Goal: Task Accomplishment & Management: Manage account settings

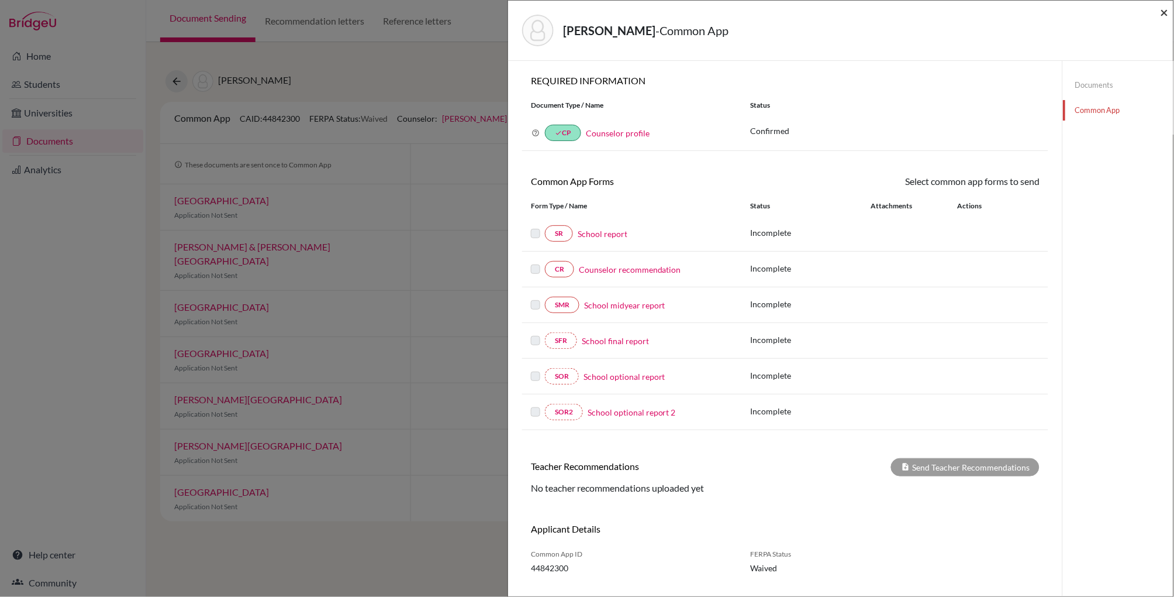
click at [1164, 13] on span "×" at bounding box center [1165, 12] width 8 height 17
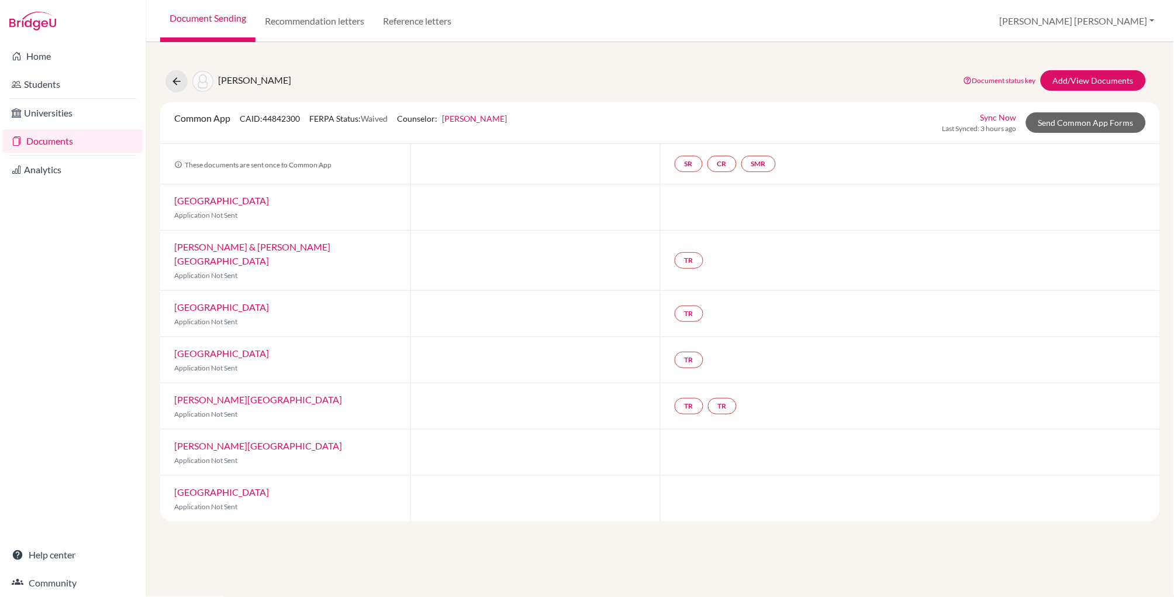
click at [222, 18] on link "Document Sending" at bounding box center [207, 21] width 95 height 42
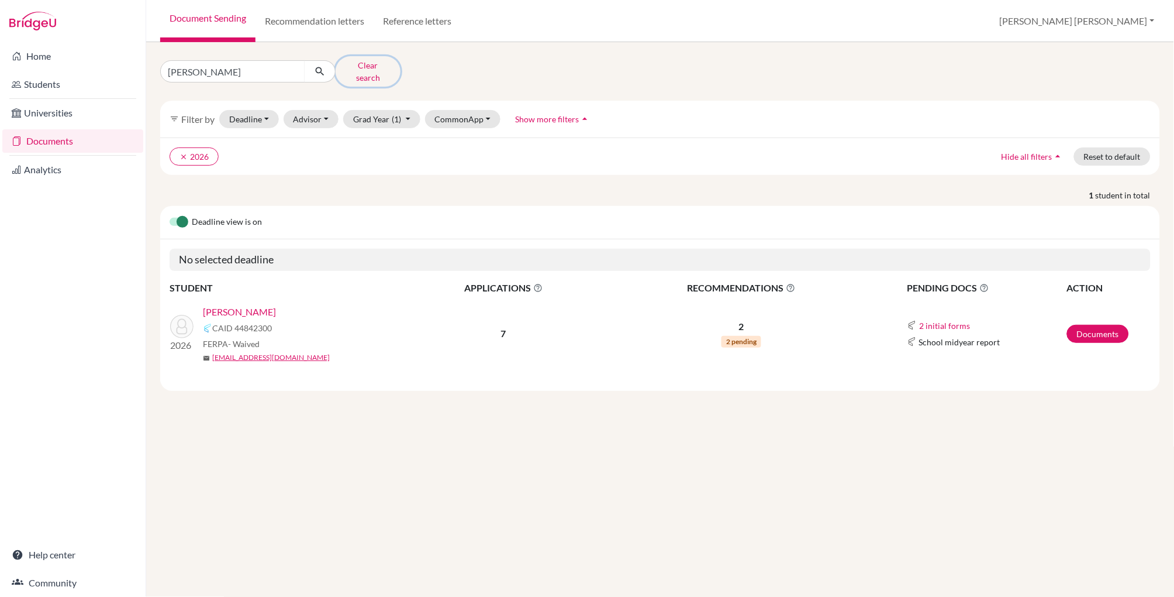
click at [361, 65] on button "Clear search" at bounding box center [368, 71] width 65 height 30
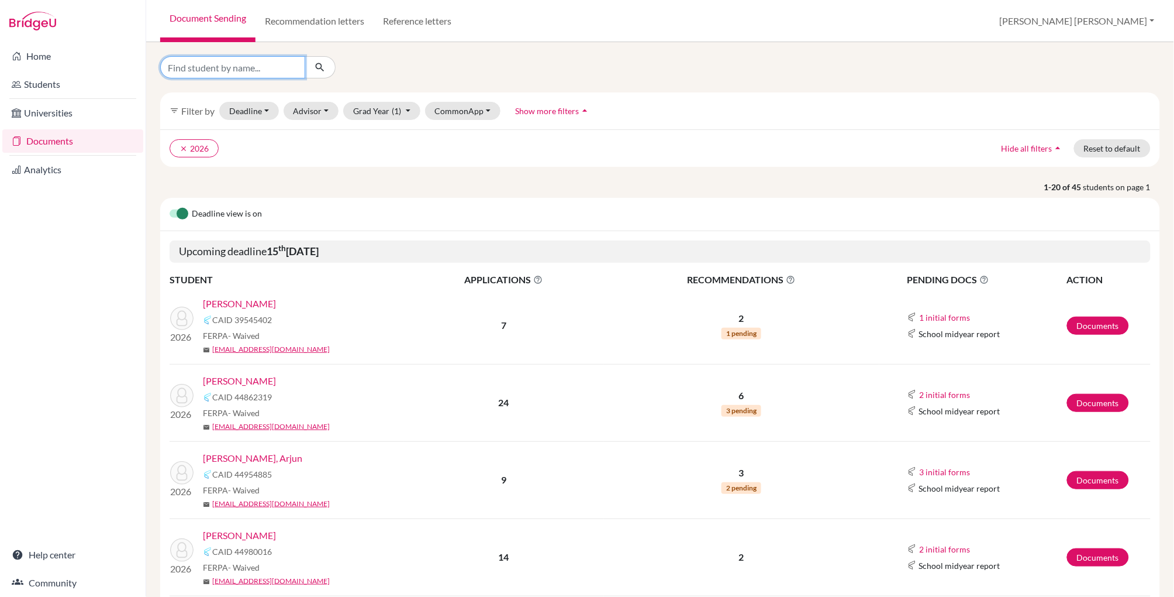
click at [205, 70] on input "Find student by name..." at bounding box center [232, 67] width 145 height 22
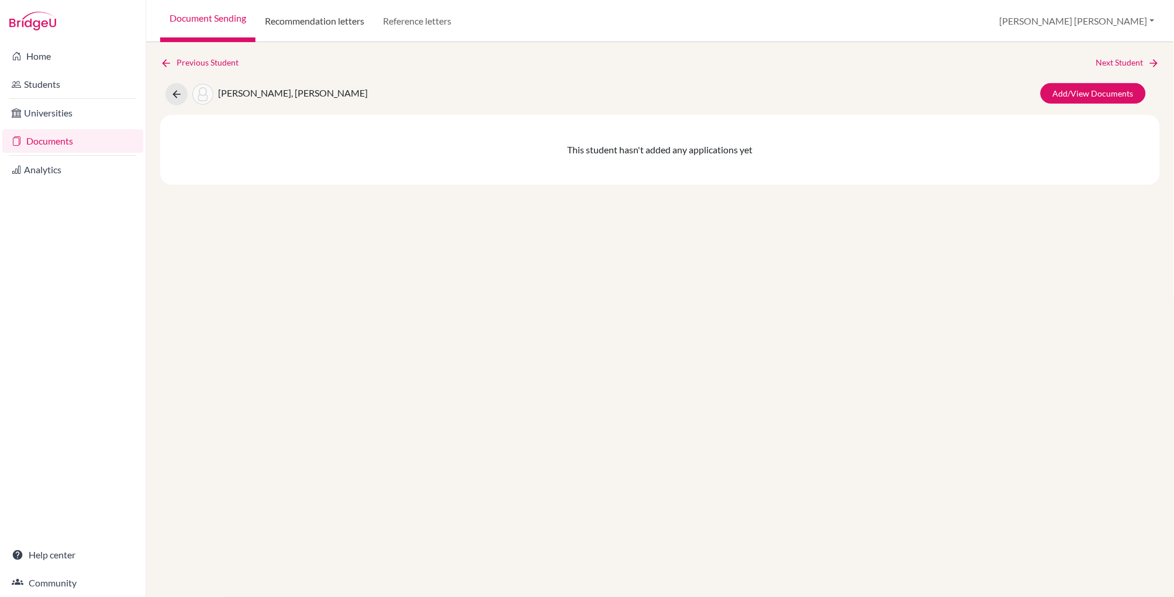
click at [343, 23] on link "Recommendation letters" at bounding box center [315, 21] width 118 height 42
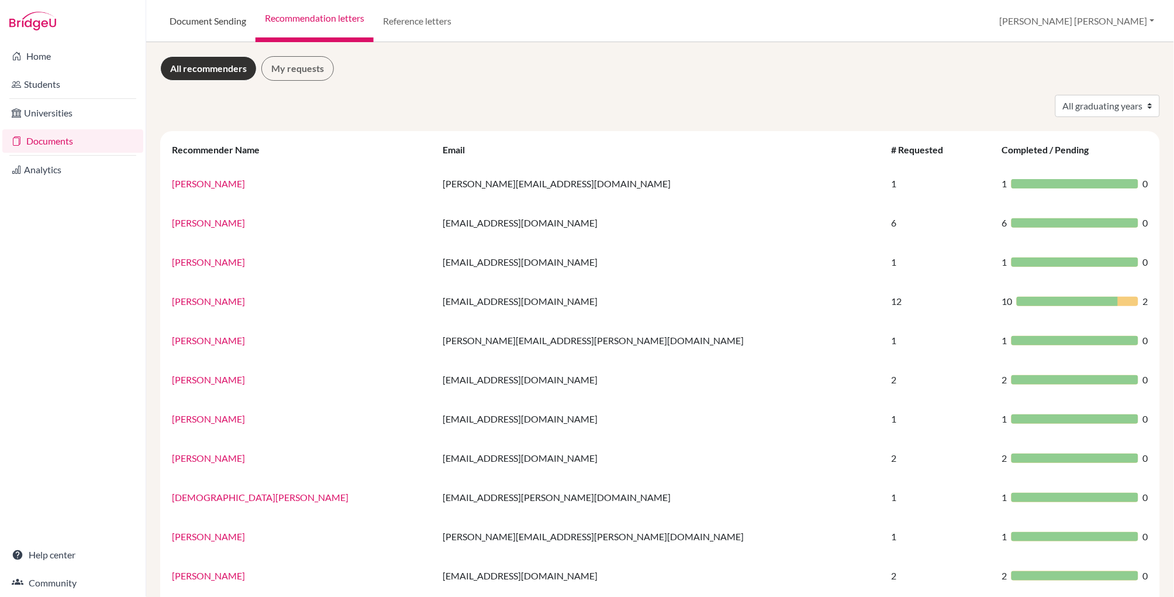
click at [211, 20] on link "Document Sending" at bounding box center [207, 21] width 95 height 42
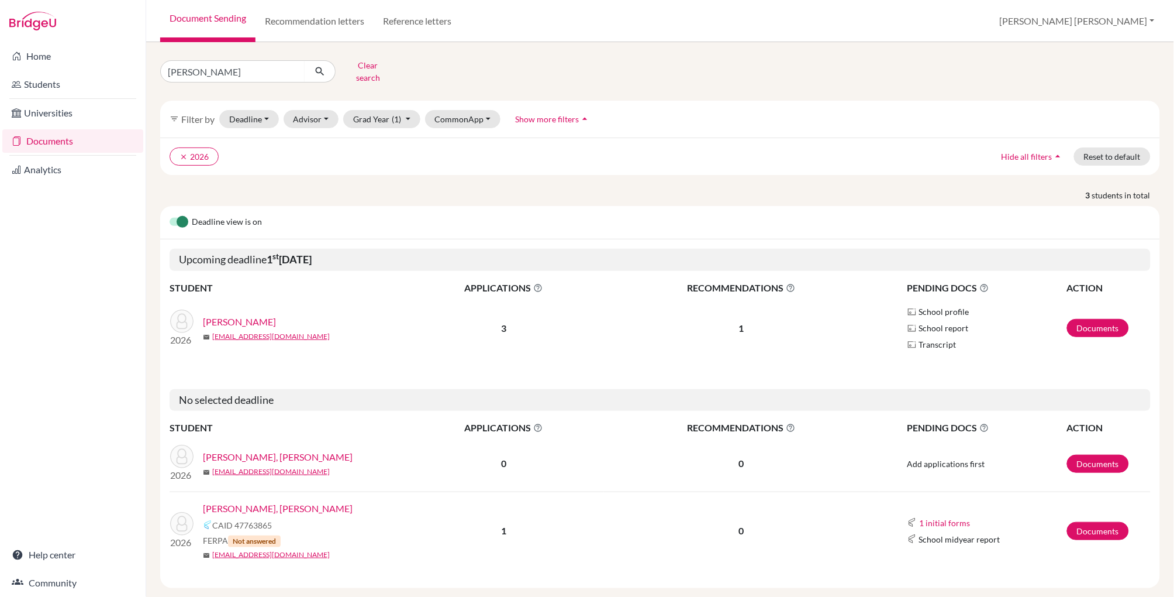
click at [259, 450] on link "[PERSON_NAME], [PERSON_NAME]" at bounding box center [278, 457] width 150 height 14
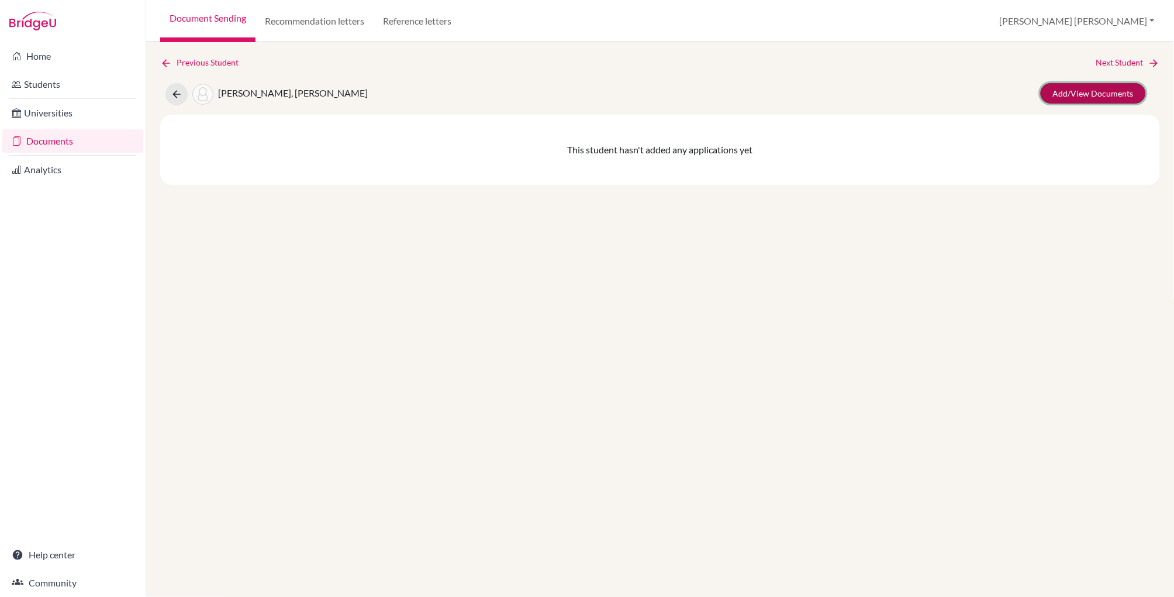
click at [1109, 88] on link "Add/View Documents" at bounding box center [1093, 93] width 105 height 20
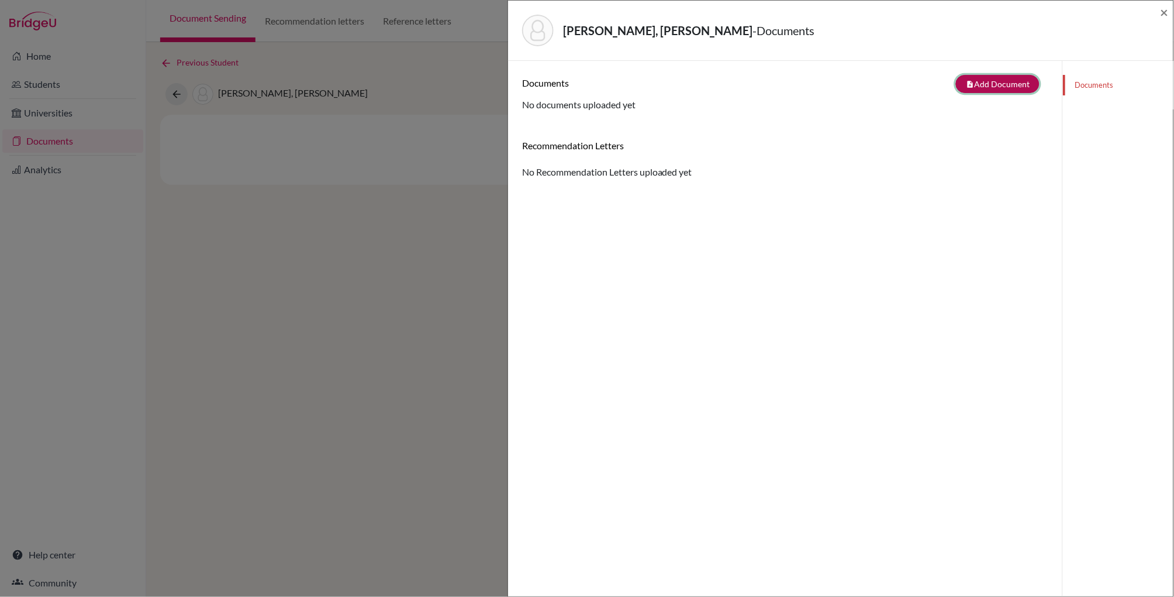
click at [982, 82] on button "note_add Add Document" at bounding box center [998, 84] width 84 height 18
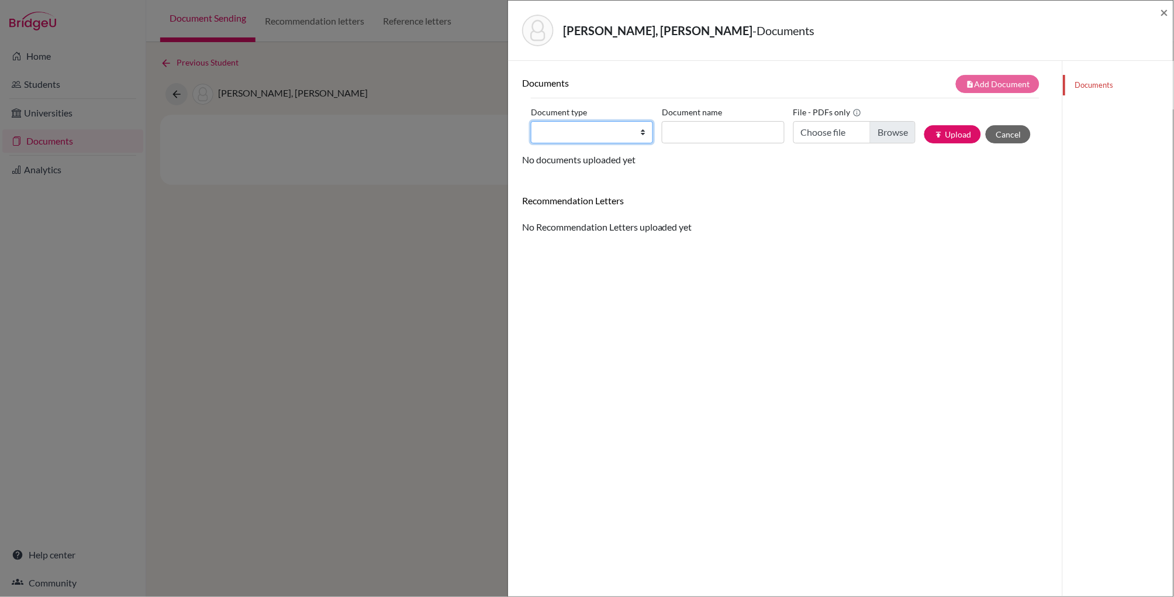
click at [647, 133] on select "Change explanation for Common App reports Counselor recommendation Internationa…" at bounding box center [592, 132] width 122 height 22
select select "2"
click at [531, 121] on select "Change explanation for Common App reports Counselor recommendation Internationa…" at bounding box center [592, 132] width 122 height 22
click at [683, 135] on input "Document name" at bounding box center [723, 132] width 122 height 22
type input "[PERSON_NAME] [PERSON_NAME] IT"
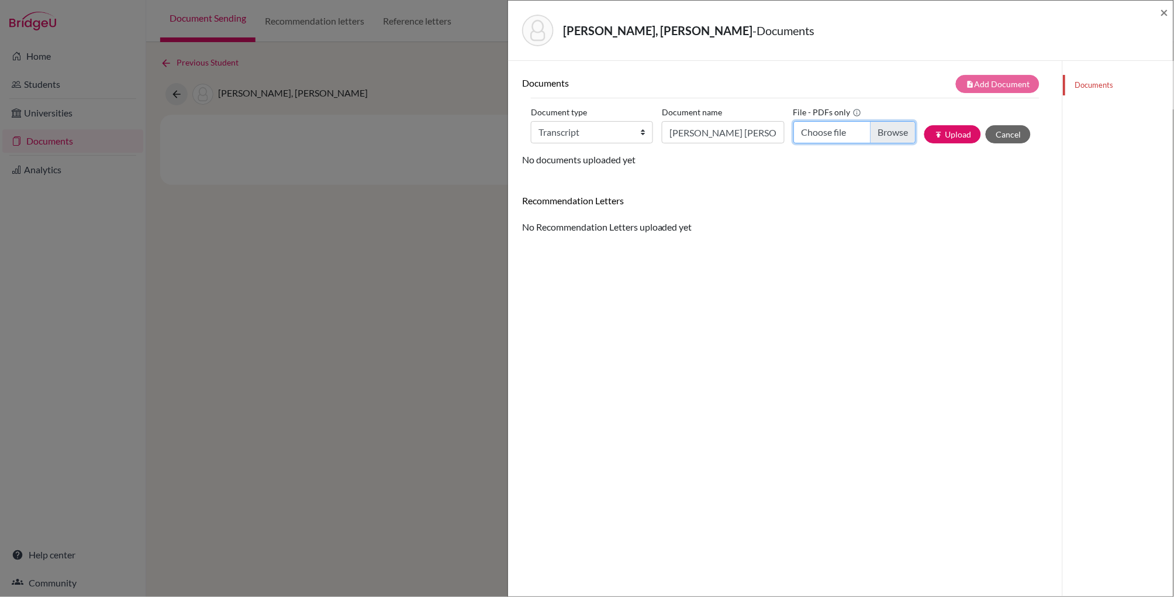
click at [899, 135] on input "Choose file" at bounding box center [855, 132] width 122 height 22
type input "C:\fakepath\[PERSON_NAME] [PERSON_NAME] IT.pdf"
click at [954, 135] on button "publish Upload" at bounding box center [953, 134] width 57 height 18
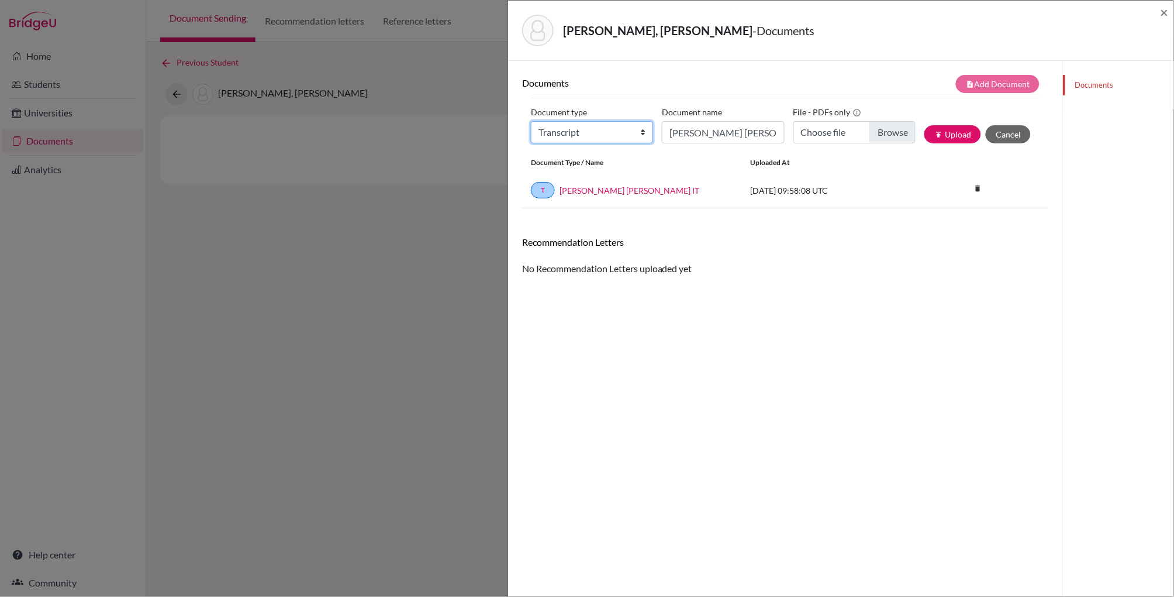
click at [643, 130] on select "Change explanation for Common App reports Counselor recommendation Internationa…" at bounding box center [592, 132] width 122 height 22
select select "2"
click at [531, 121] on select "Change explanation for Common App reports Counselor recommendation Internationa…" at bounding box center [592, 132] width 122 height 22
click at [676, 129] on input "[PERSON_NAME] [PERSON_NAME] IT" at bounding box center [723, 132] width 122 height 22
type input "[PERSON_NAME] Previos Transcript"
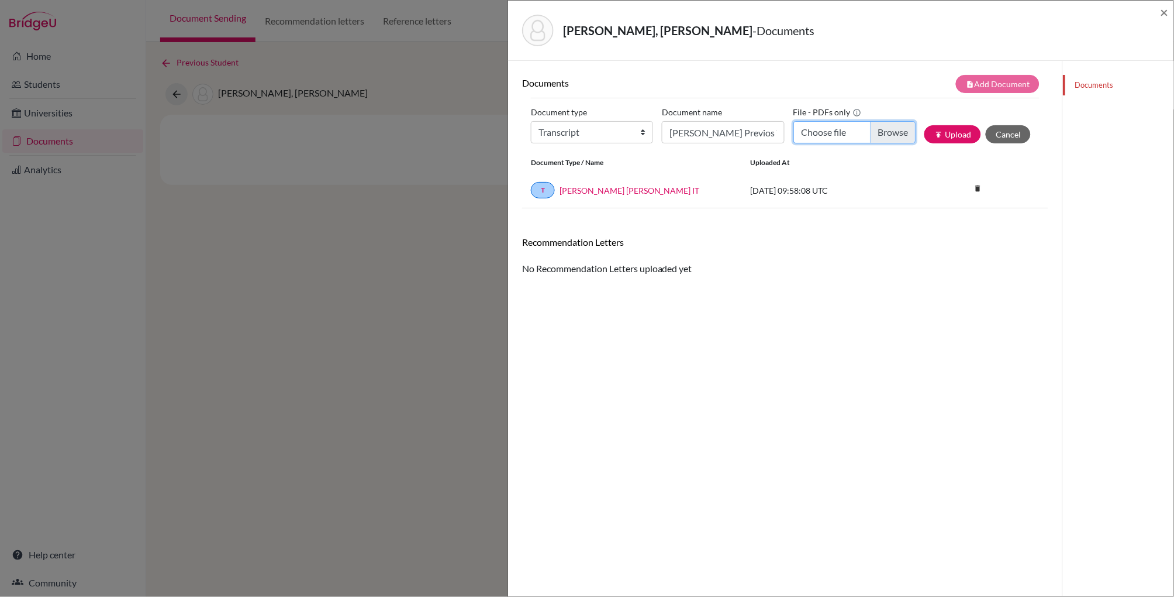
click at [903, 130] on input "Choose file" at bounding box center [855, 132] width 122 height 22
type input "C:\fakepath\[PERSON_NAME], [PERSON_NAME] Transcript.pdf"
click at [698, 133] on input "[PERSON_NAME] Previos Transcript" at bounding box center [723, 132] width 122 height 22
type input "[PERSON_NAME] Previos Transcript"
click at [961, 134] on button "publish Upload" at bounding box center [953, 134] width 57 height 18
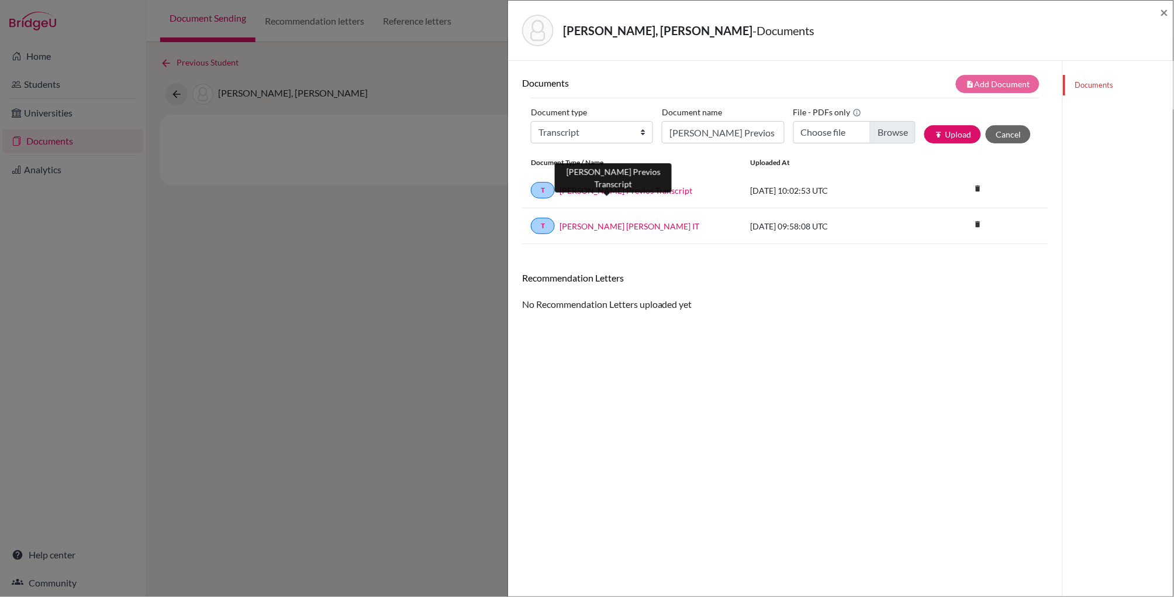
click at [619, 190] on link "[PERSON_NAME] Previos Transcript" at bounding box center [626, 190] width 133 height 12
click at [980, 225] on icon "delete" at bounding box center [979, 224] width 18 height 18
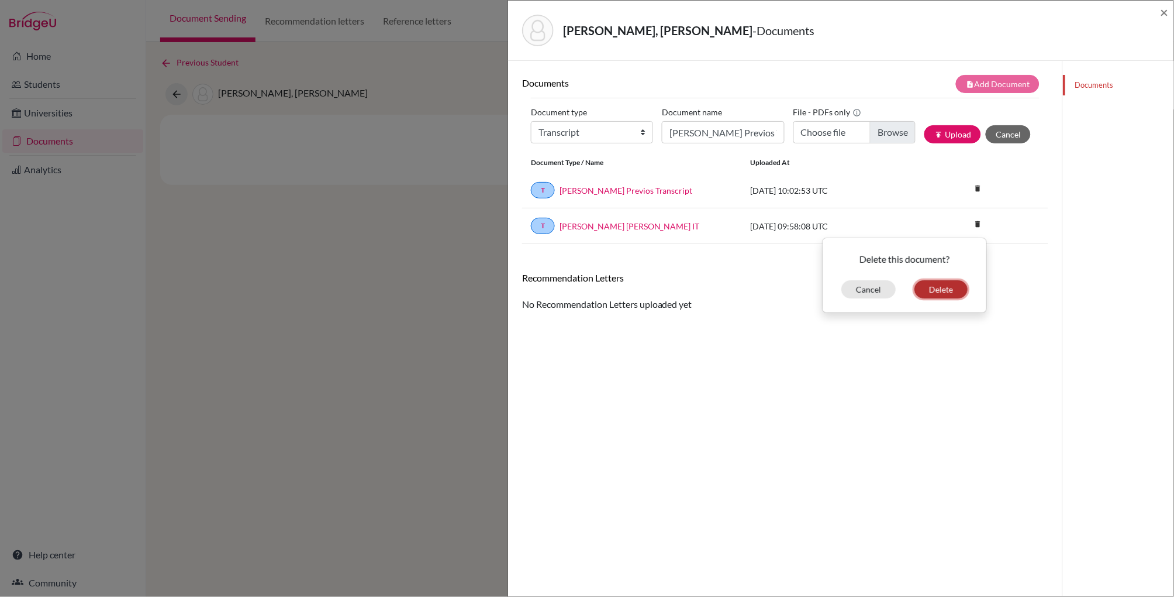
click at [938, 287] on button "Delete" at bounding box center [941, 289] width 53 height 18
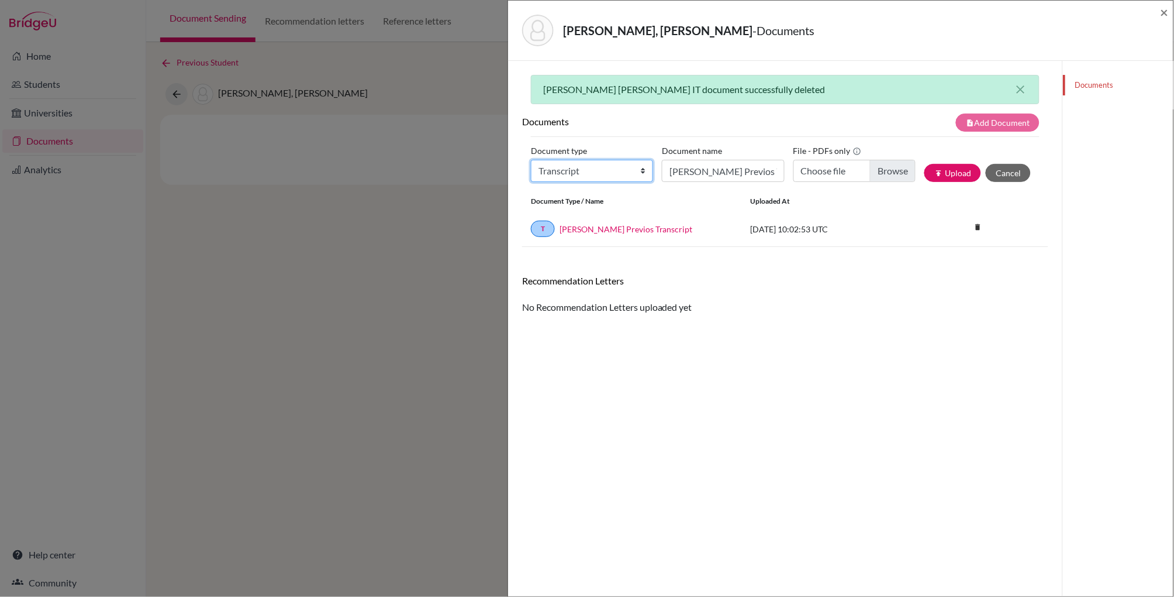
click at [642, 174] on select "Change explanation for Common App reports Counselor recommendation Internationa…" at bounding box center [592, 171] width 122 height 22
select select "2"
click at [531, 160] on select "Change explanation for Common App reports Counselor recommendation Internationa…" at bounding box center [592, 171] width 122 height 22
click at [678, 171] on input "[PERSON_NAME] Previos Transcript" at bounding box center [723, 171] width 122 height 22
type input "[PERSON_NAME] [PERSON_NAME] IT"
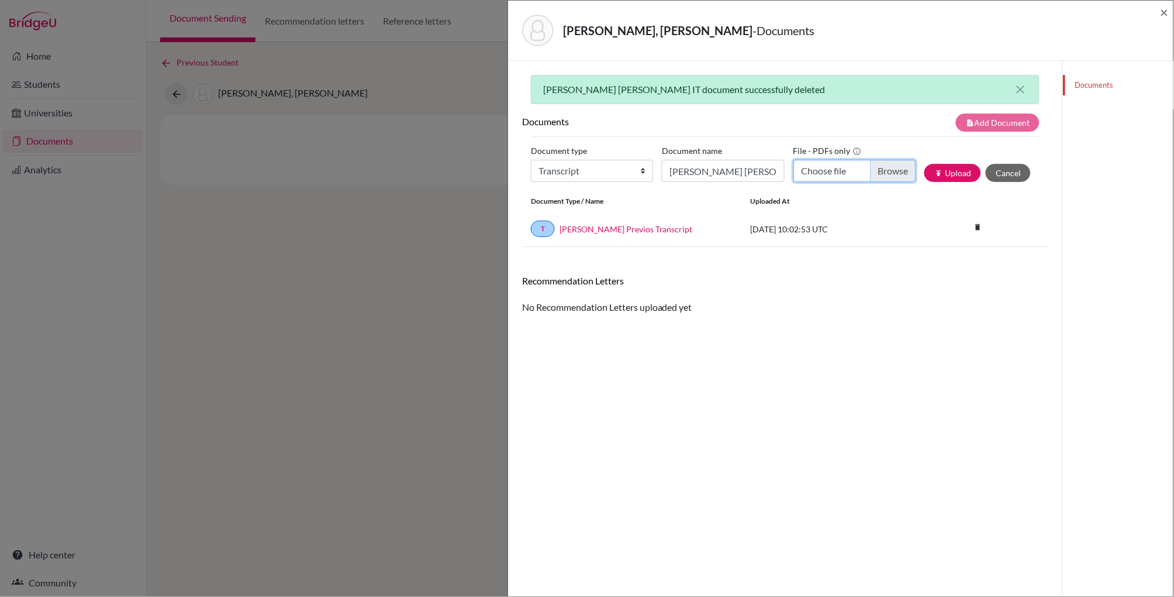
click at [886, 173] on input "Choose file" at bounding box center [855, 171] width 122 height 22
click at [888, 172] on input "Choose file" at bounding box center [855, 171] width 122 height 22
type input "C:\fakepath\[PERSON_NAME] [PERSON_NAME] IT.pdf"
click at [953, 179] on button "publish Upload" at bounding box center [953, 173] width 57 height 18
